Goal: Task Accomplishment & Management: Manage account settings

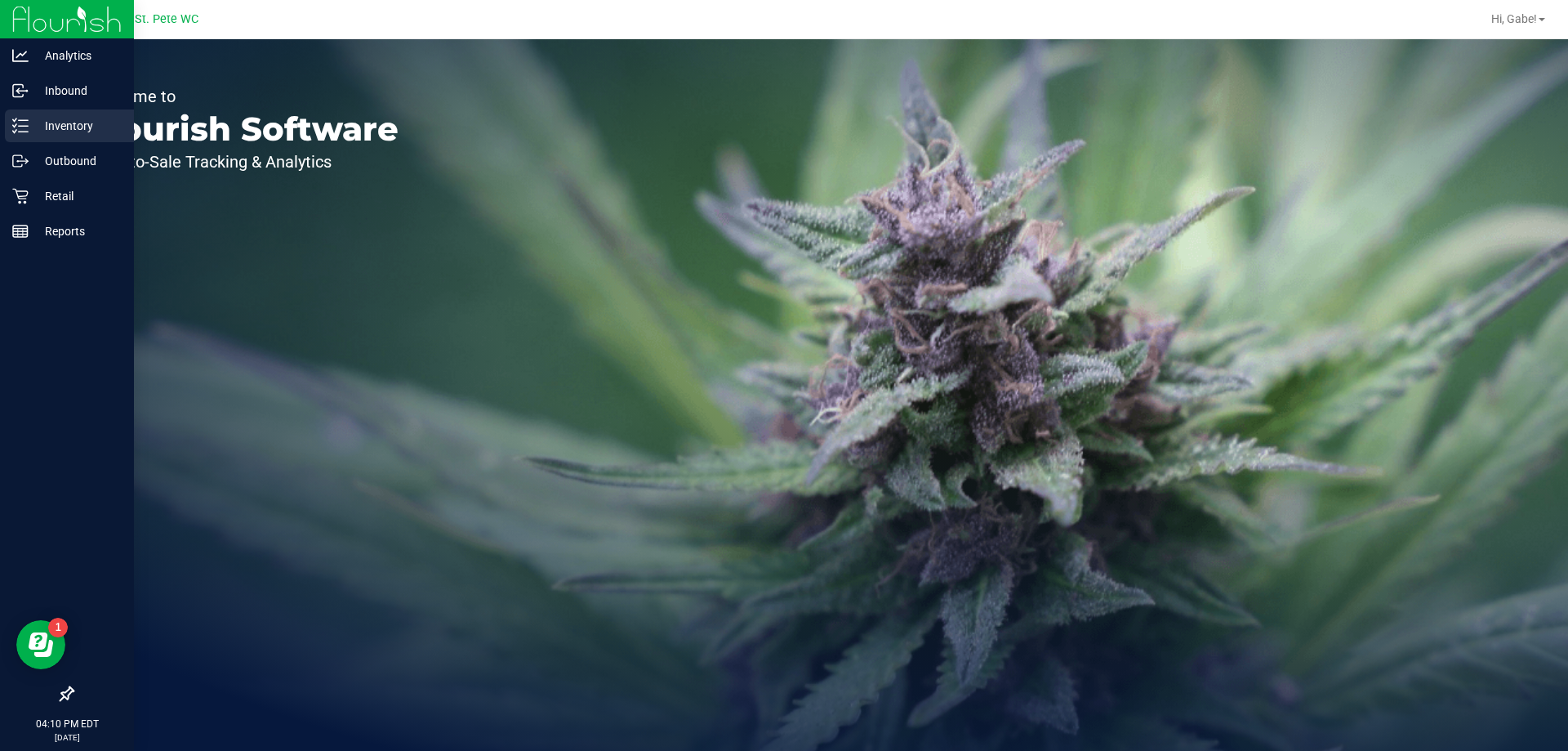
click at [55, 124] on p "Inventory" at bounding box center [77, 125] width 98 height 19
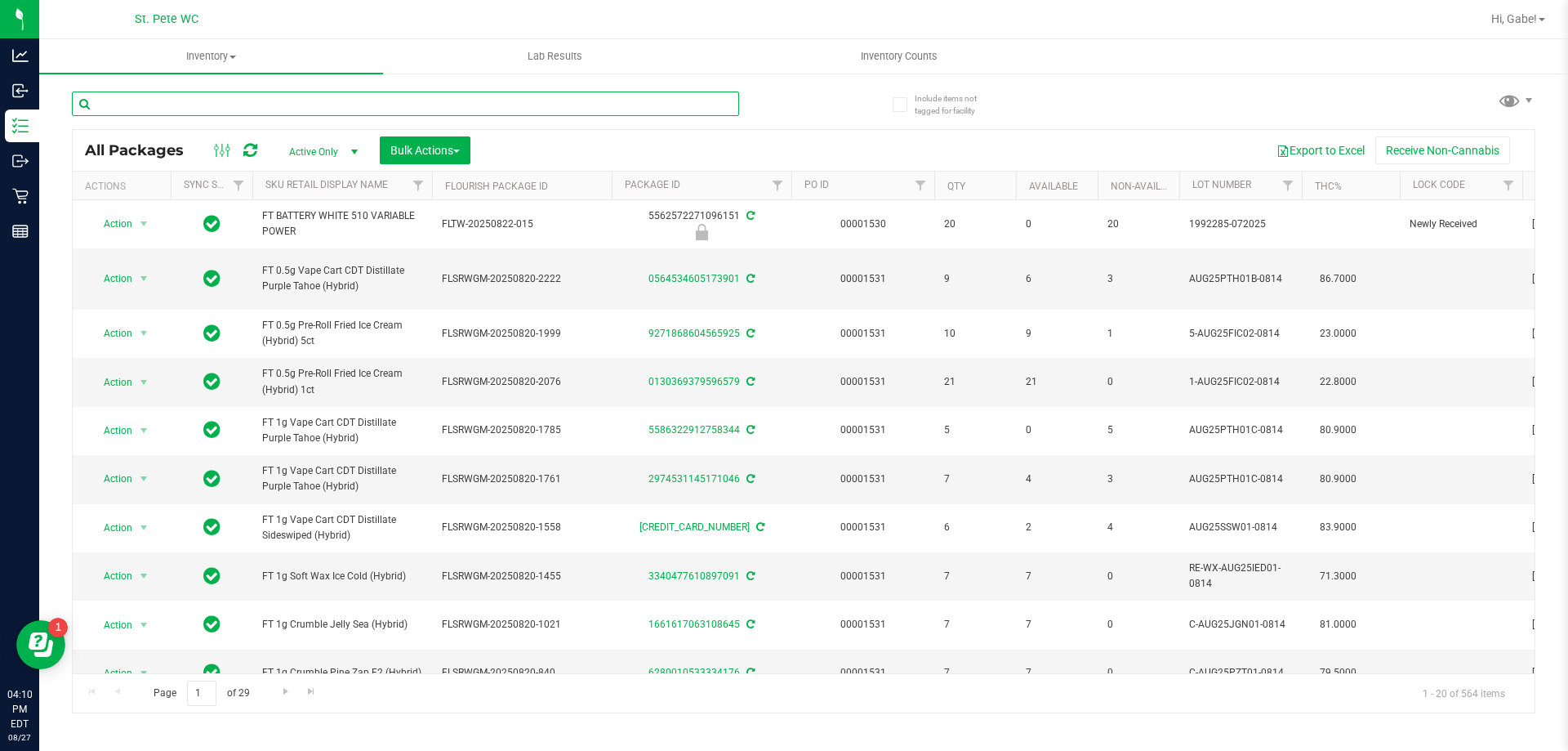
click at [400, 100] on input "text" at bounding box center [405, 103] width 668 height 24
click at [374, 100] on input "text" at bounding box center [405, 103] width 668 height 24
type input "2854164375756720"
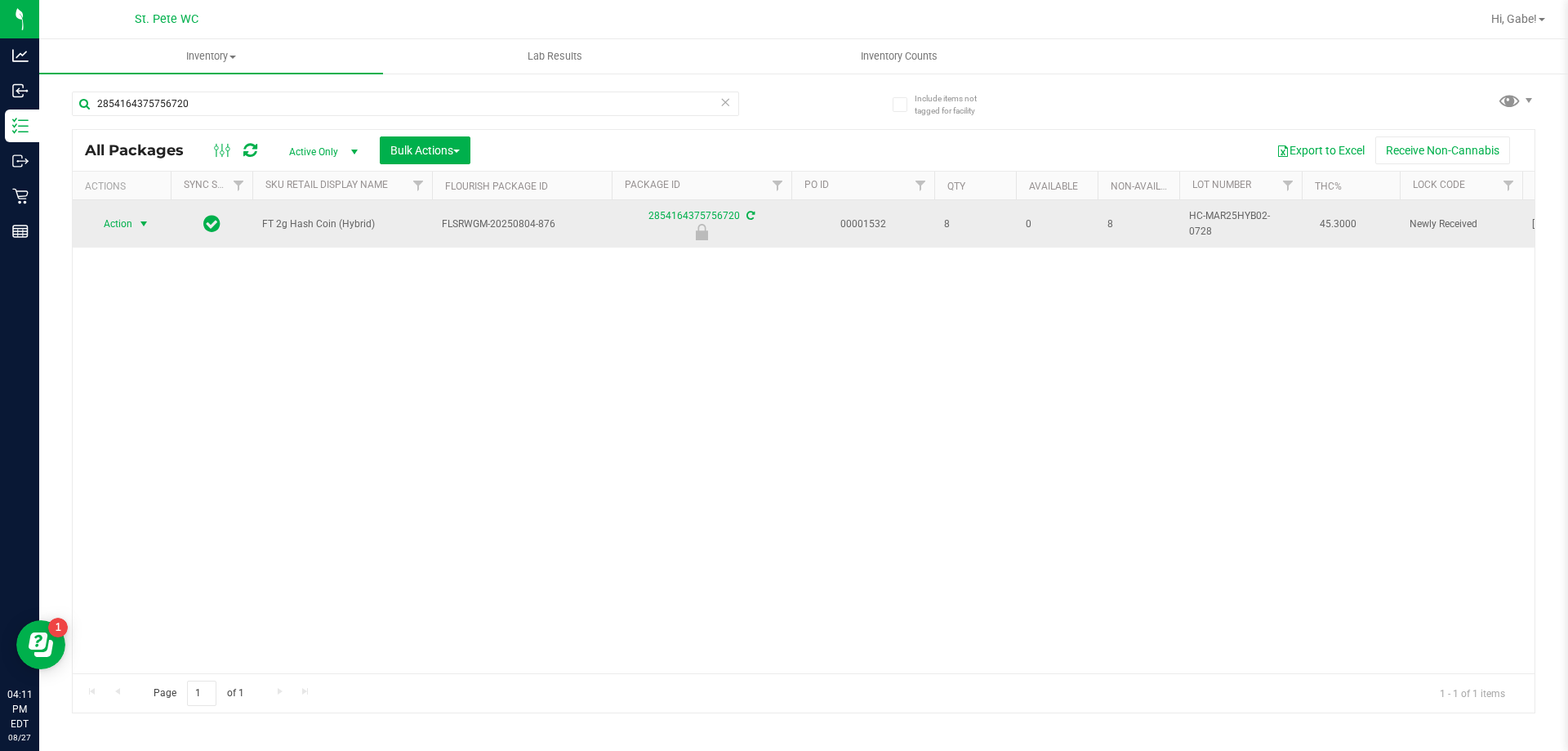
click at [135, 224] on span "select" at bounding box center [144, 224] width 20 height 23
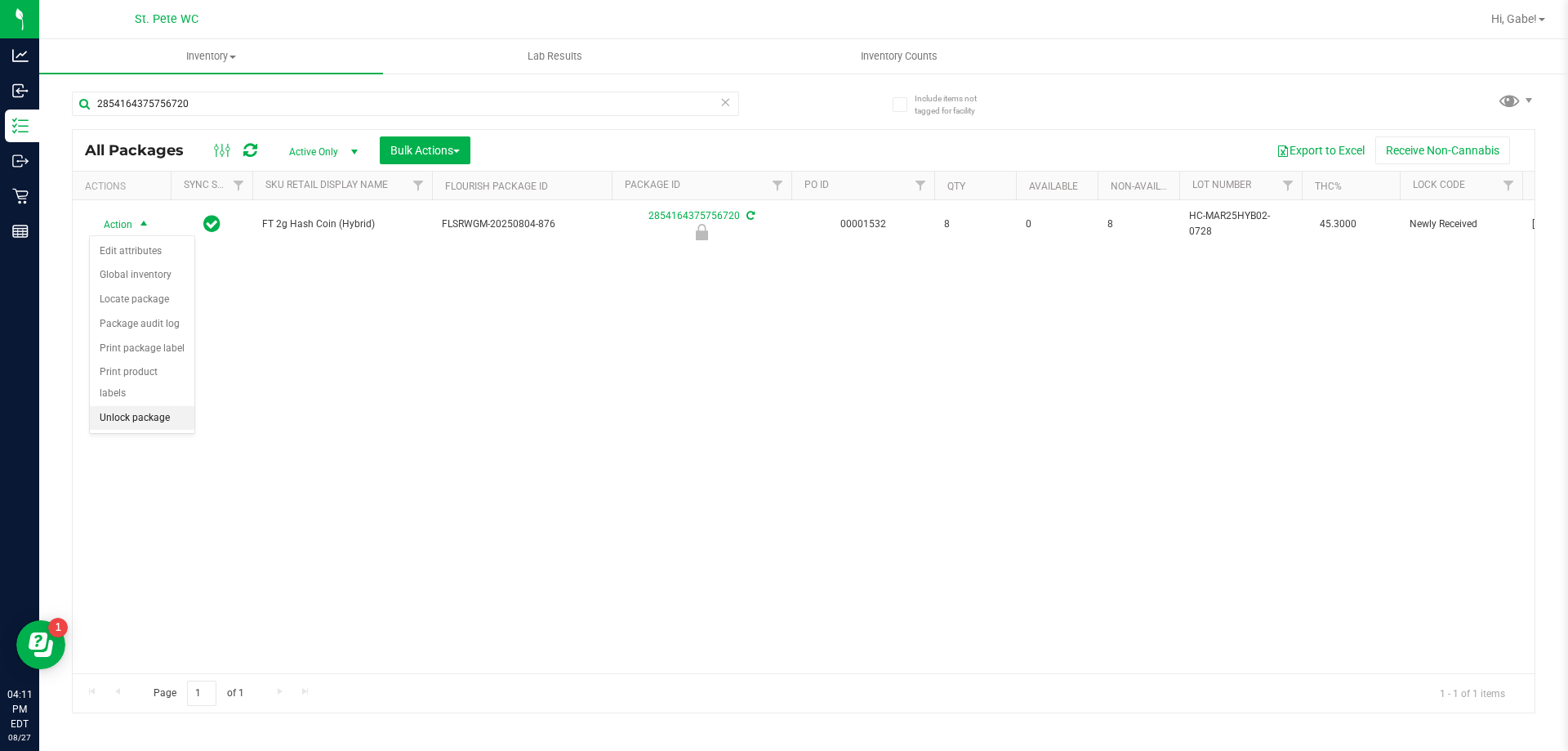
click at [140, 406] on li "Unlock package" at bounding box center [142, 418] width 104 height 24
click at [775, 278] on div "Action Action Adjust qty Create package Edit attributes Global inventory Locate…" at bounding box center [803, 436] width 1462 height 473
click at [599, 90] on div "2854164375756720" at bounding box center [437, 103] width 732 height 52
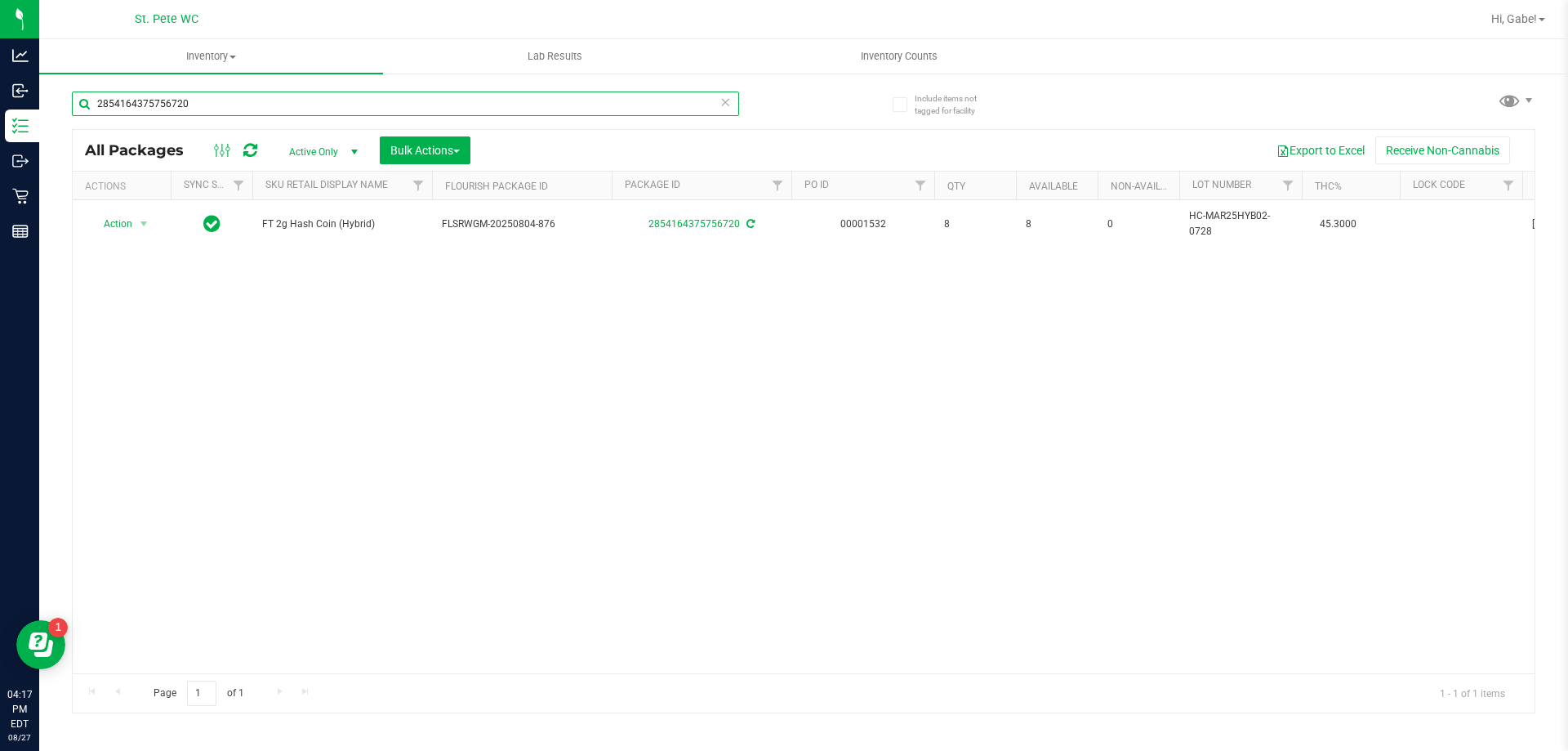
click at [599, 93] on input "2854164375756720" at bounding box center [405, 103] width 668 height 24
click at [598, 96] on input "2854164375756720" at bounding box center [405, 103] width 668 height 24
type input "3621738620893704"
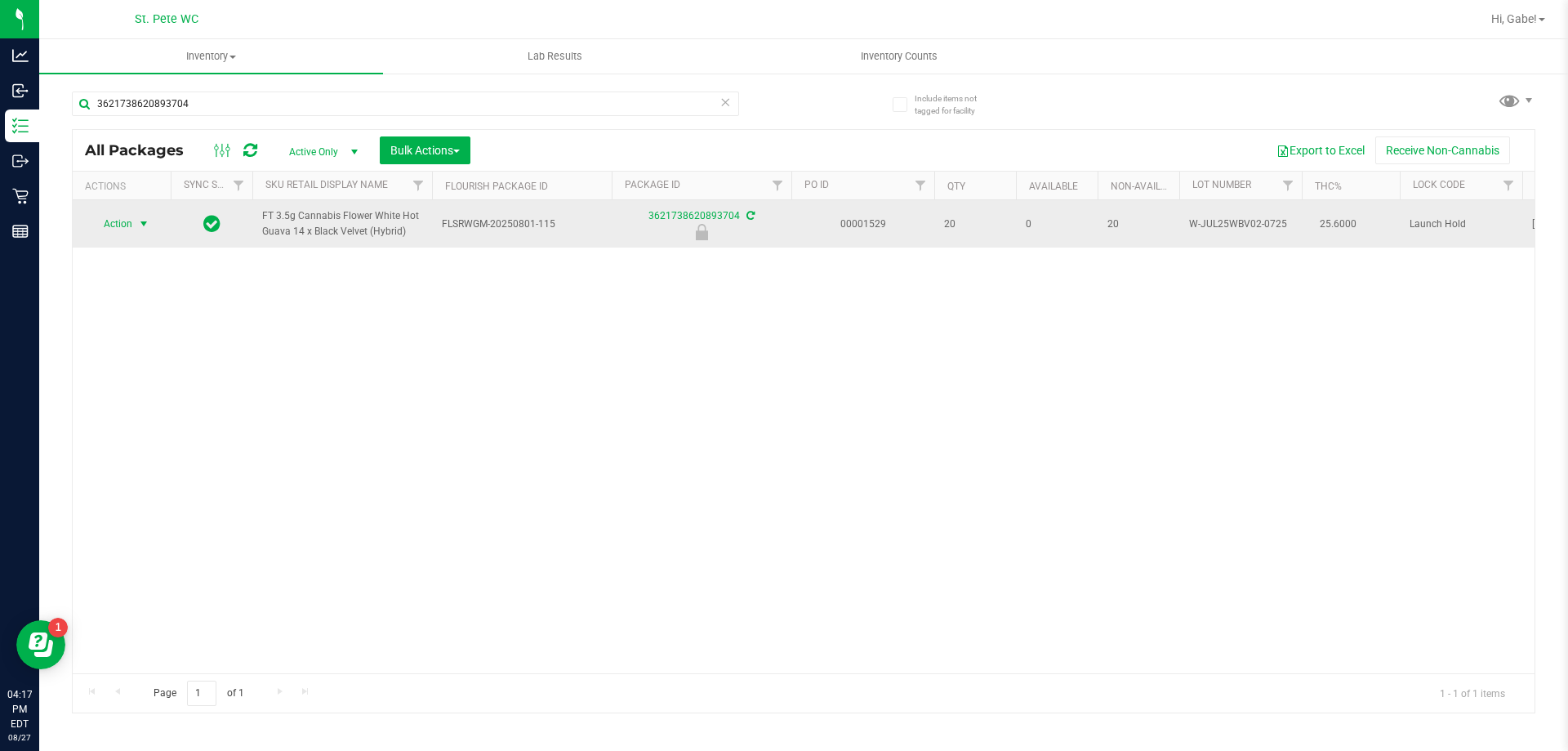
click at [123, 208] on td "Action Action Edit attributes Global inventory Locate package Package audit log…" at bounding box center [121, 224] width 98 height 47
click at [128, 230] on span "Action" at bounding box center [111, 224] width 44 height 23
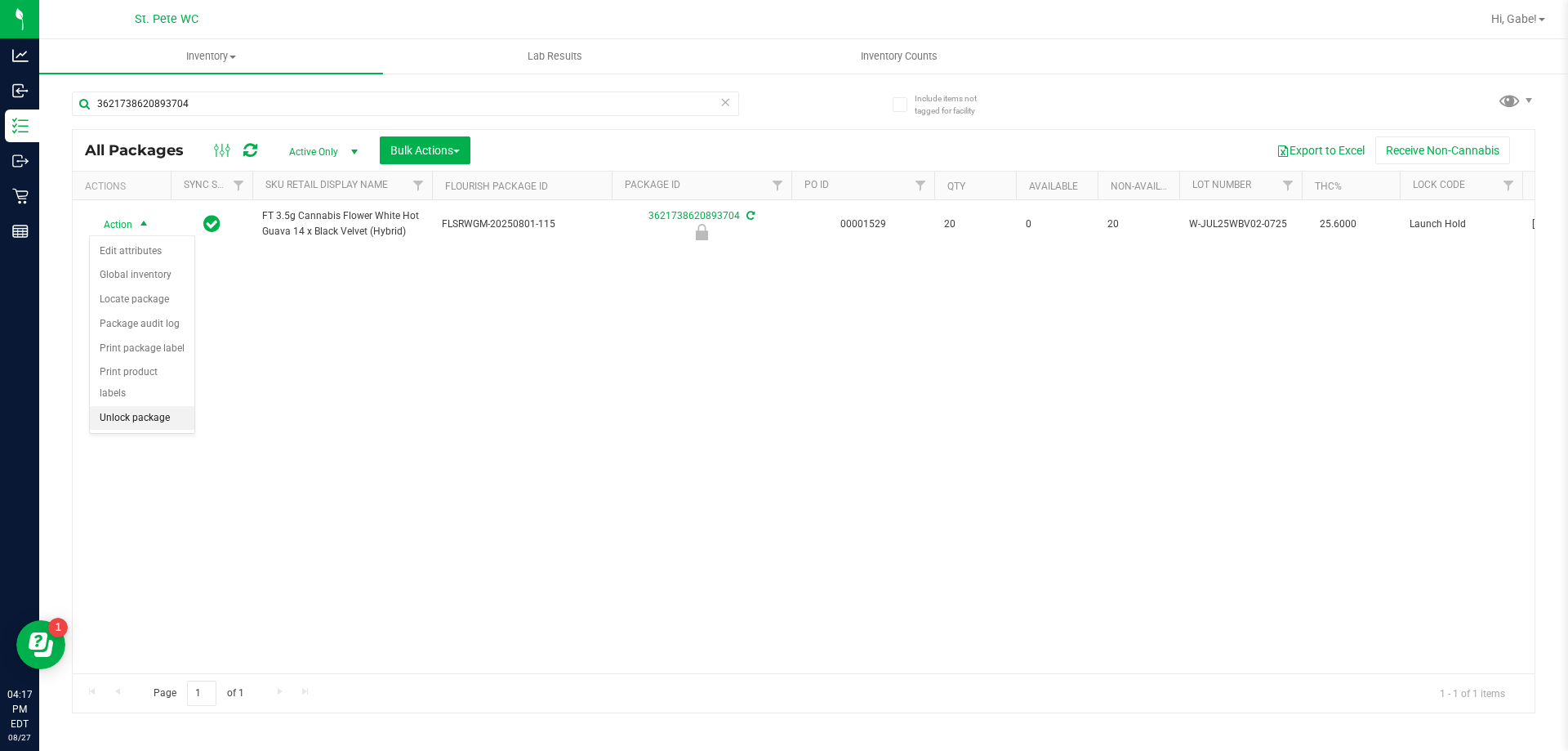
click at [145, 406] on li "Unlock package" at bounding box center [142, 418] width 104 height 24
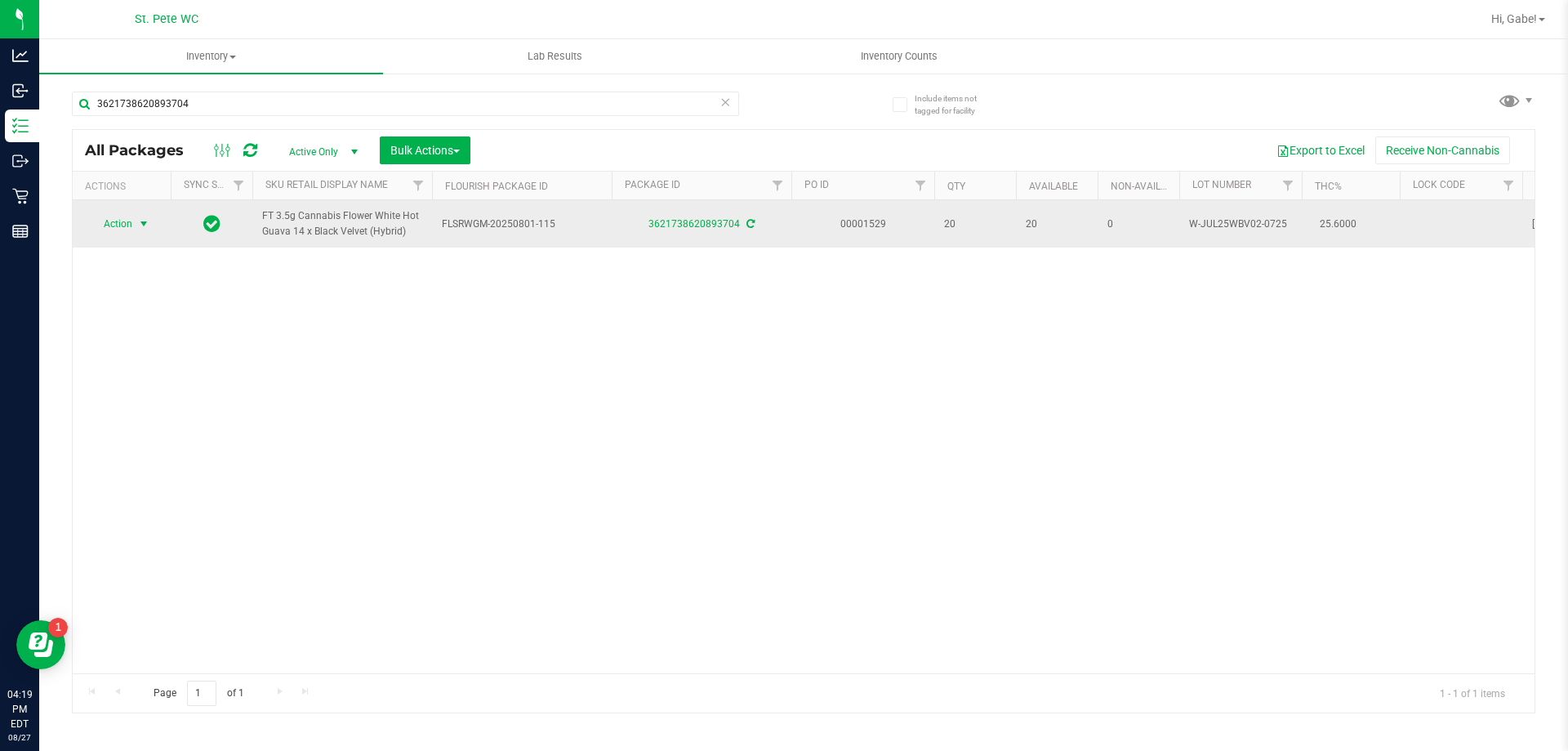
drag, startPoint x: 149, startPoint y: 225, endPoint x: 132, endPoint y: 228, distance: 17.3
click at [143, 225] on span "select" at bounding box center [144, 224] width 13 height 13
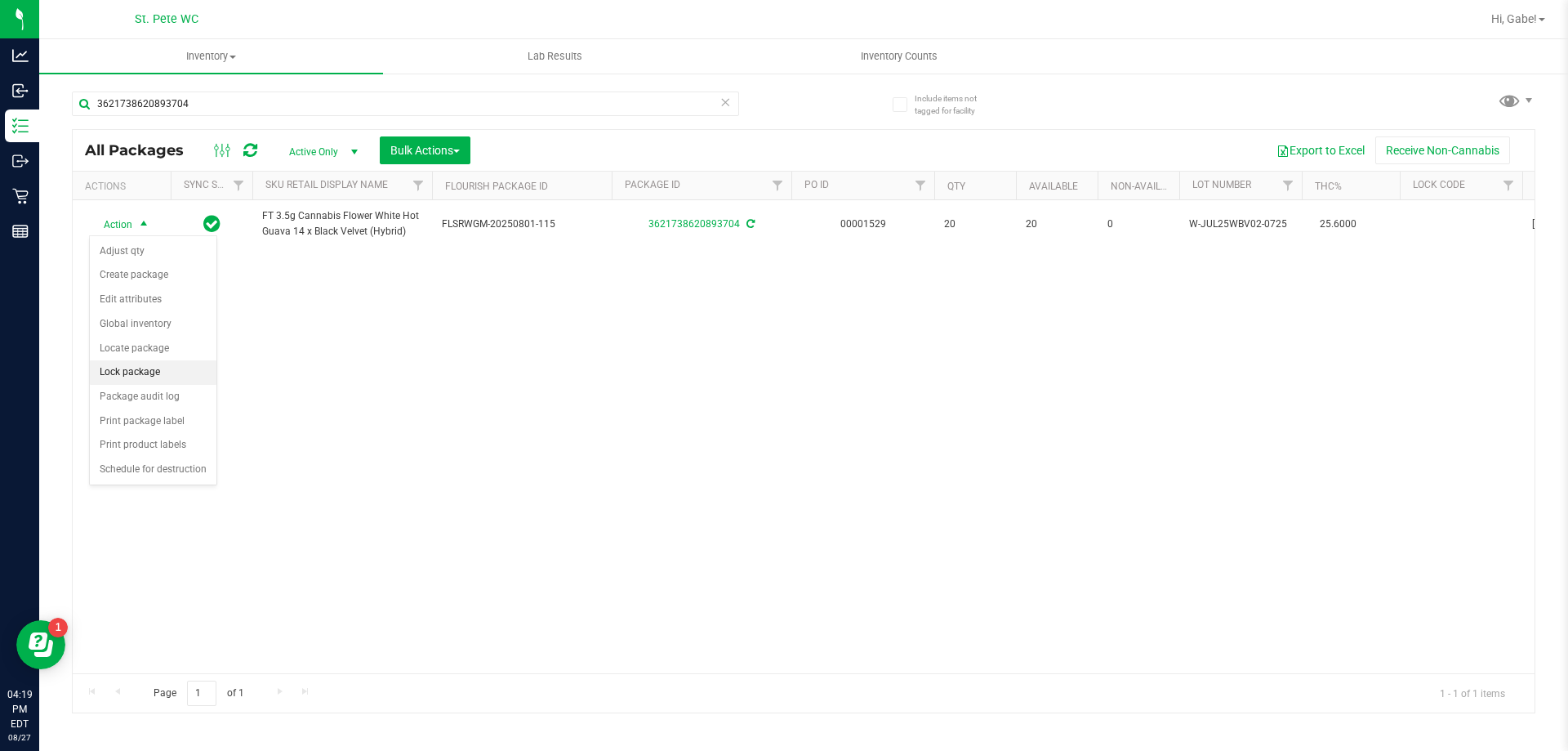
click at [133, 382] on li "Lock package" at bounding box center [153, 372] width 127 height 24
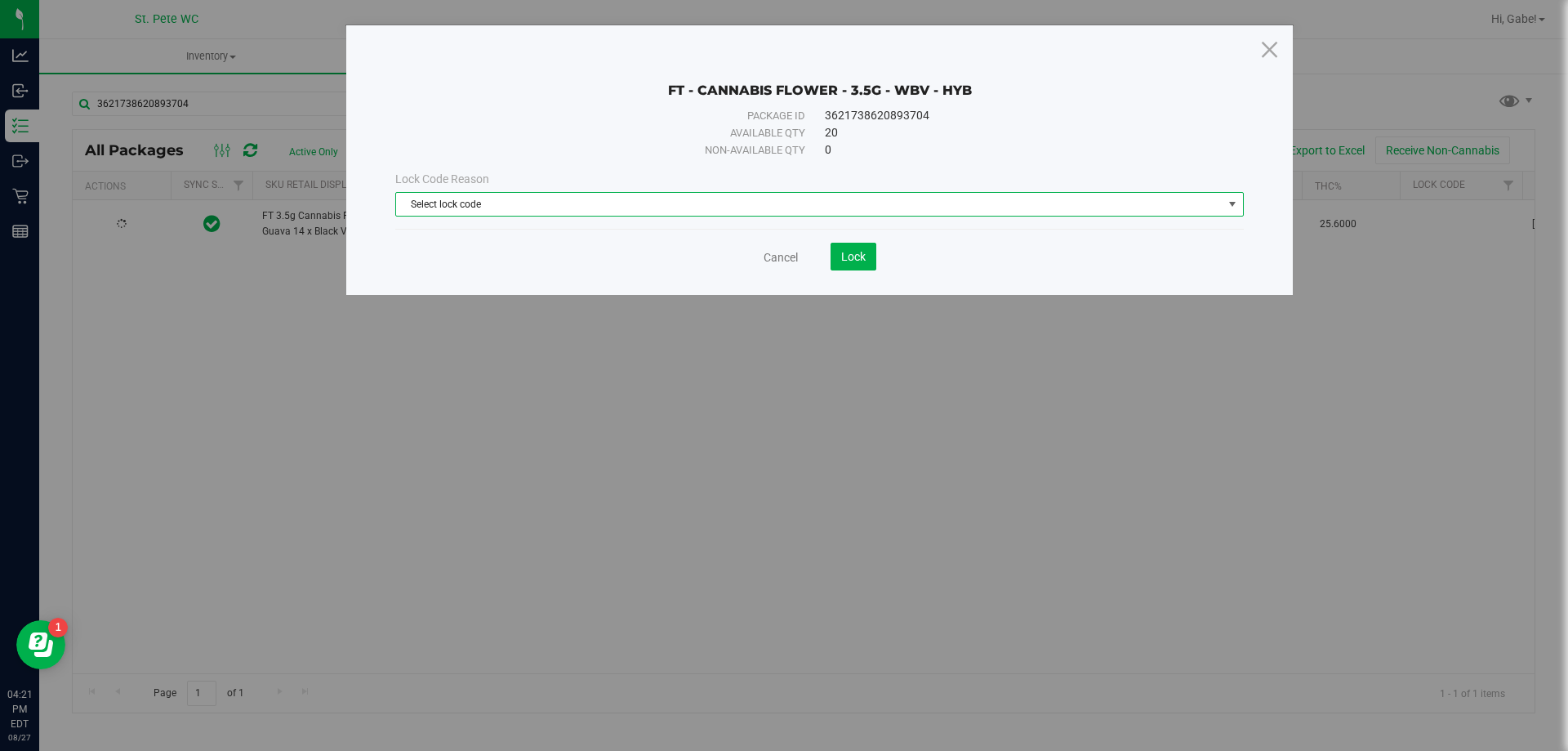
click at [838, 205] on span "Select lock code" at bounding box center [809, 204] width 826 height 23
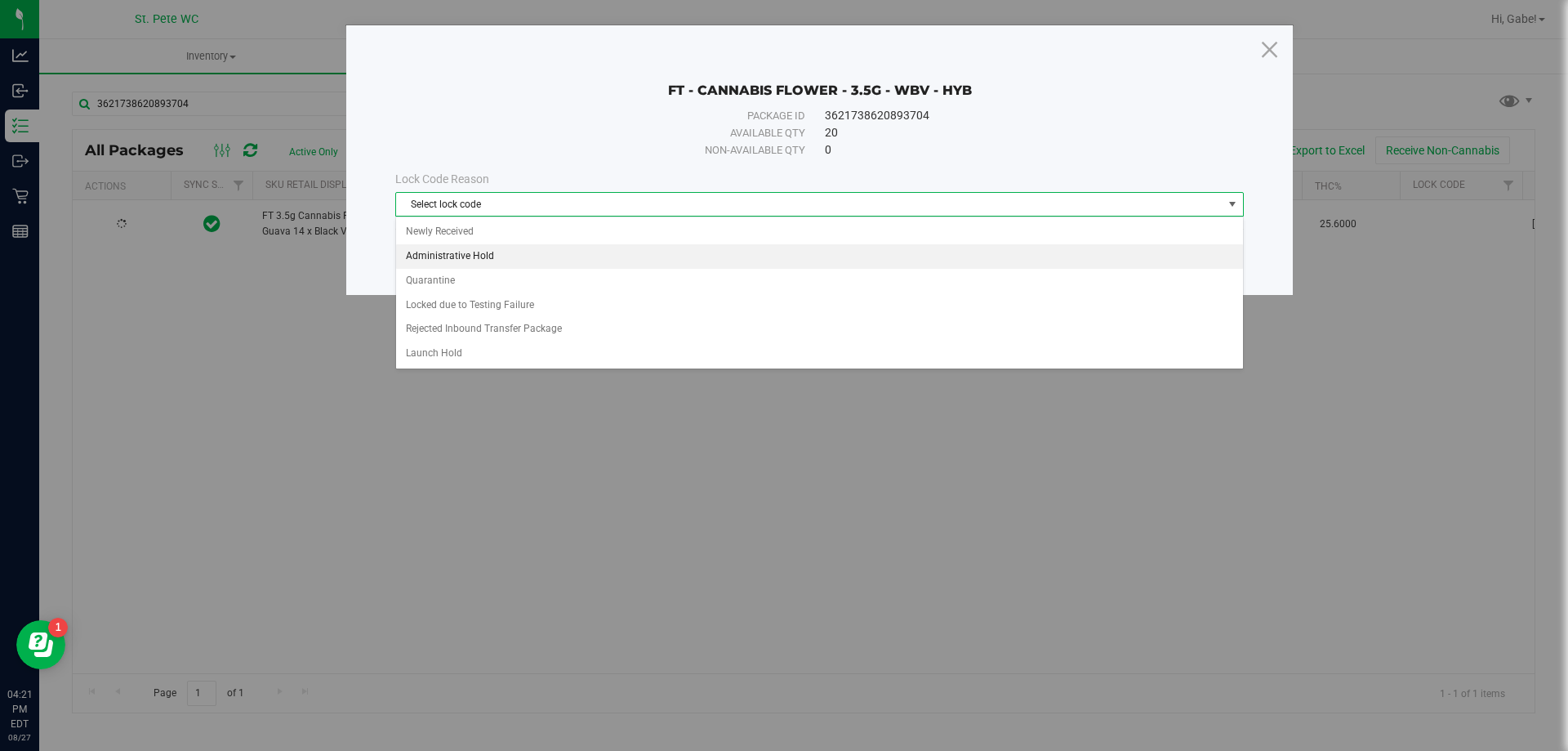
click at [594, 261] on li "Administrative Hold" at bounding box center [819, 256] width 847 height 24
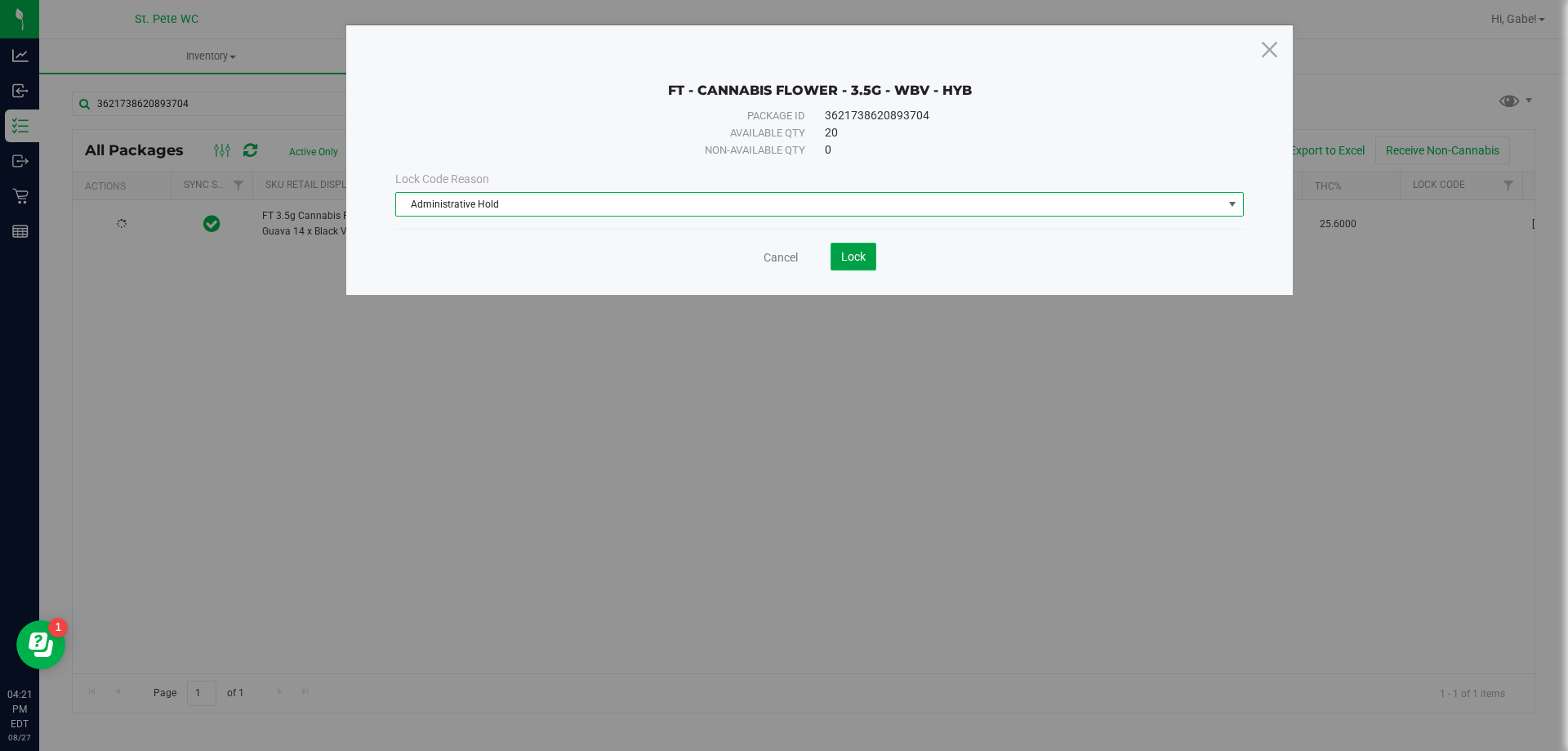
click at [841, 258] on button "Lock" at bounding box center [853, 257] width 45 height 28
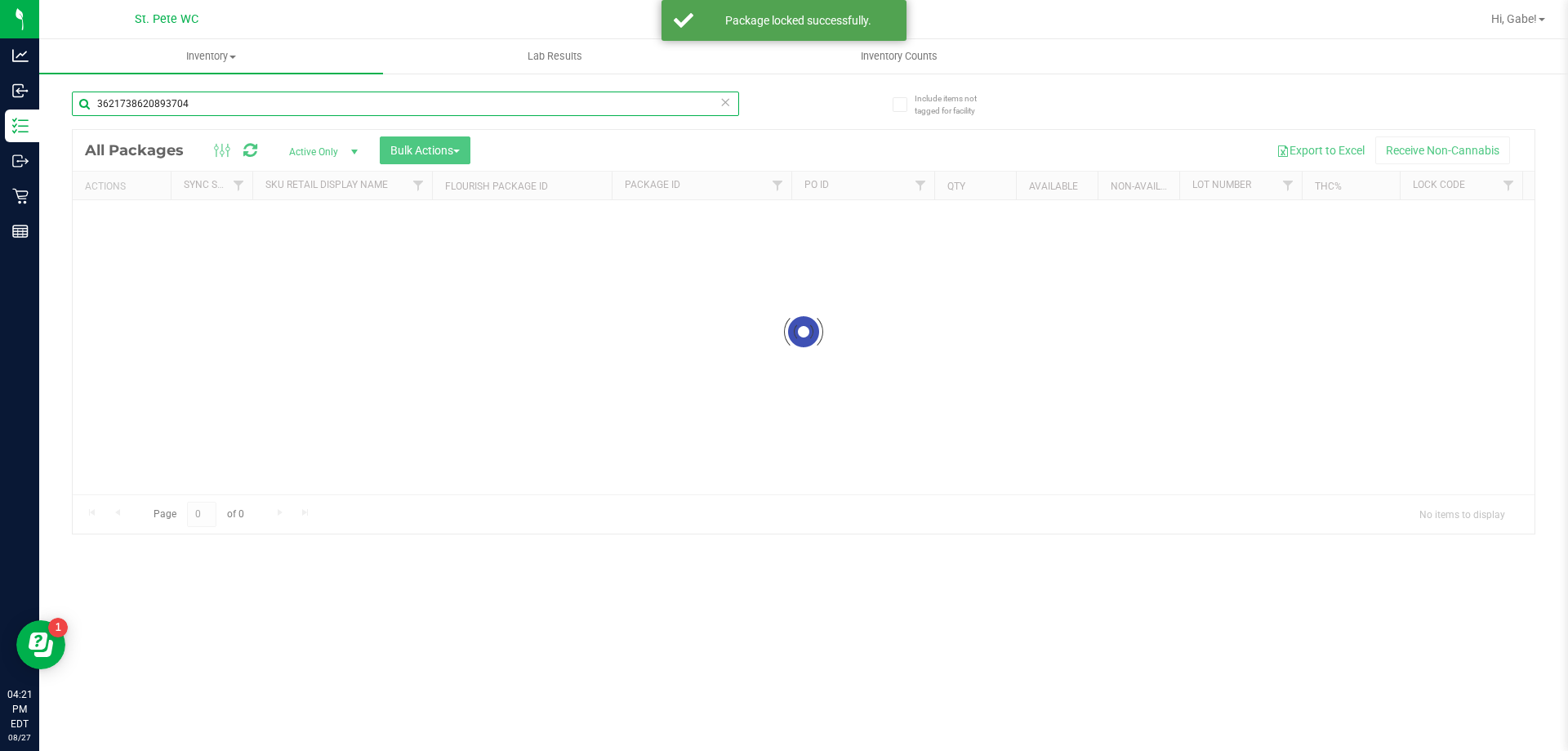
click at [330, 108] on input "3621738620893704" at bounding box center [405, 103] width 668 height 24
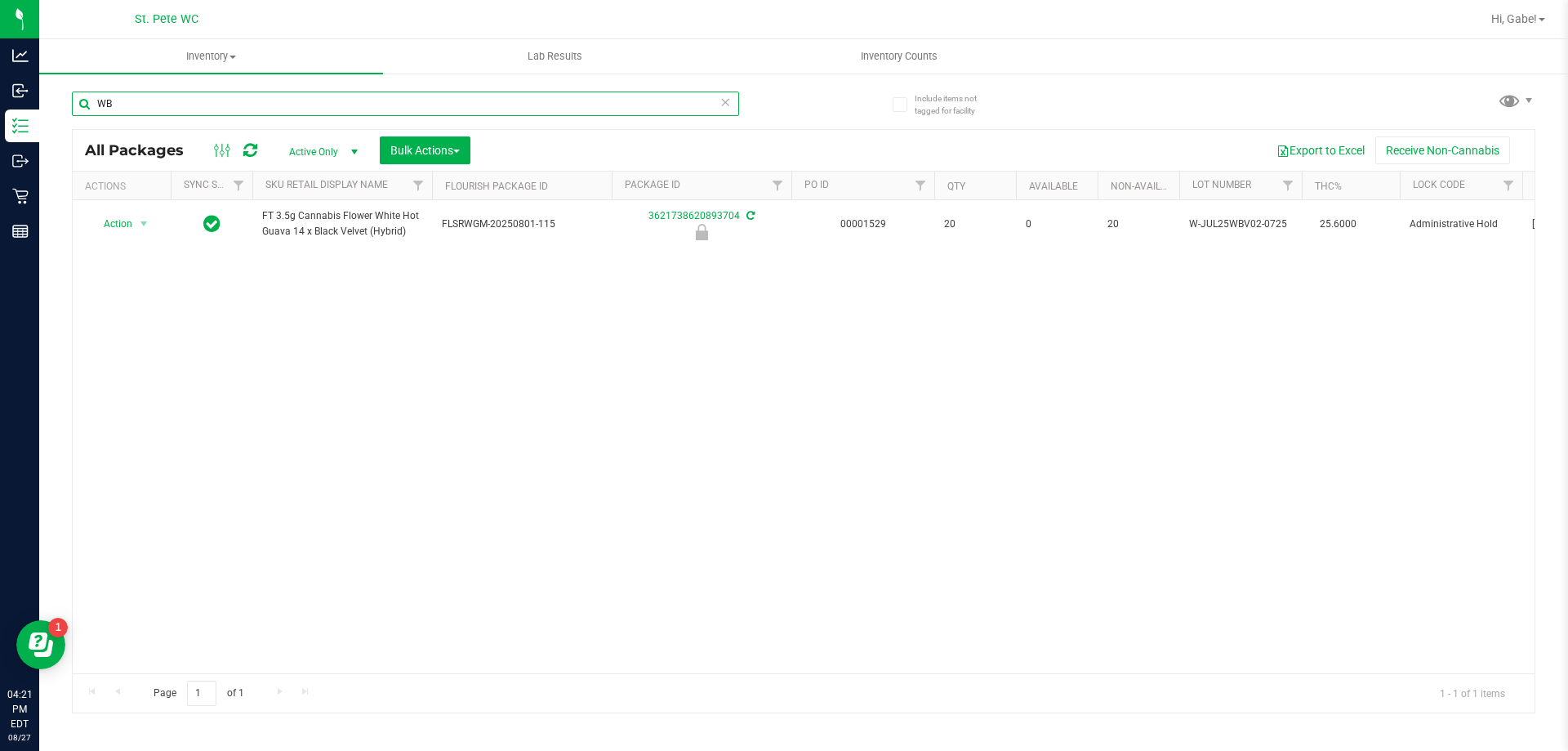
type input "WBv"
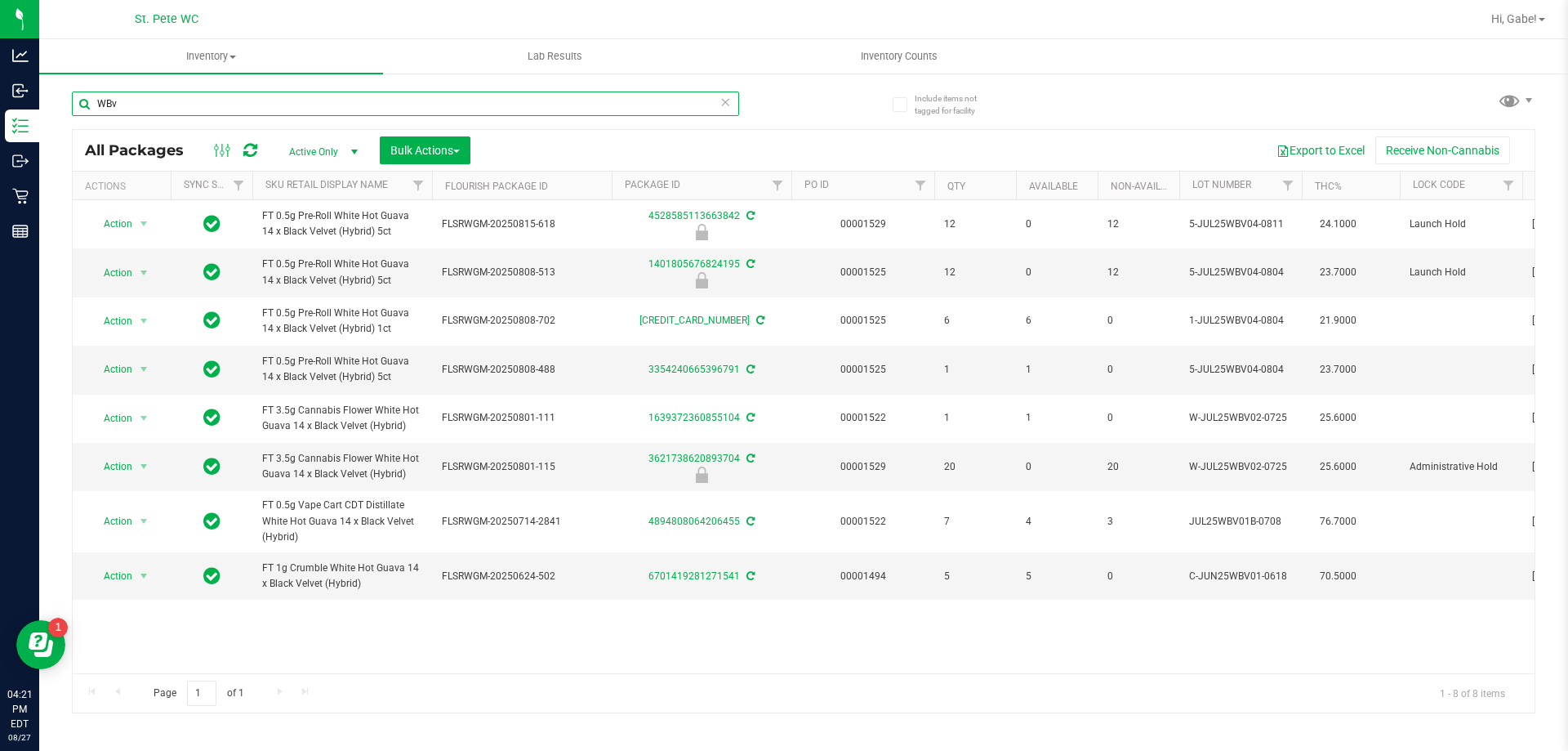
click at [350, 100] on input "WBv" at bounding box center [405, 103] width 668 height 24
